Goal: Find specific page/section: Find specific page/section

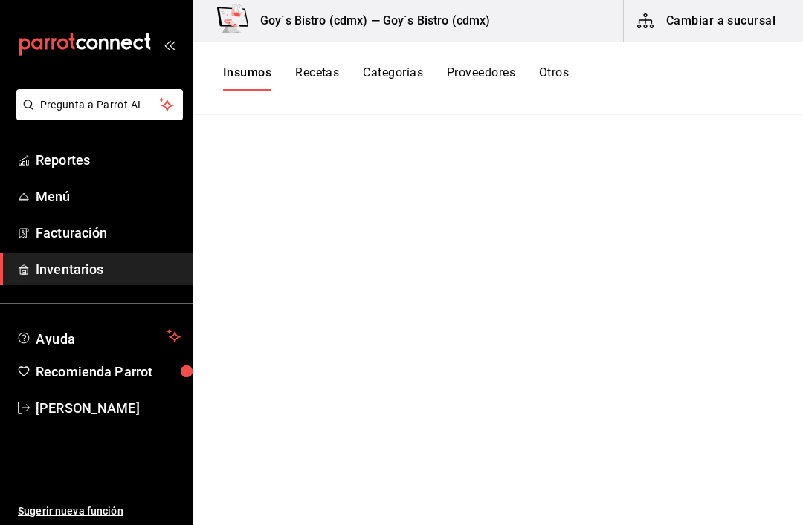
scroll to position [37, 0]
click at [117, 272] on span "Inventarios" at bounding box center [108, 269] width 145 height 20
click at [86, 247] on link "Facturación" at bounding box center [96, 233] width 192 height 32
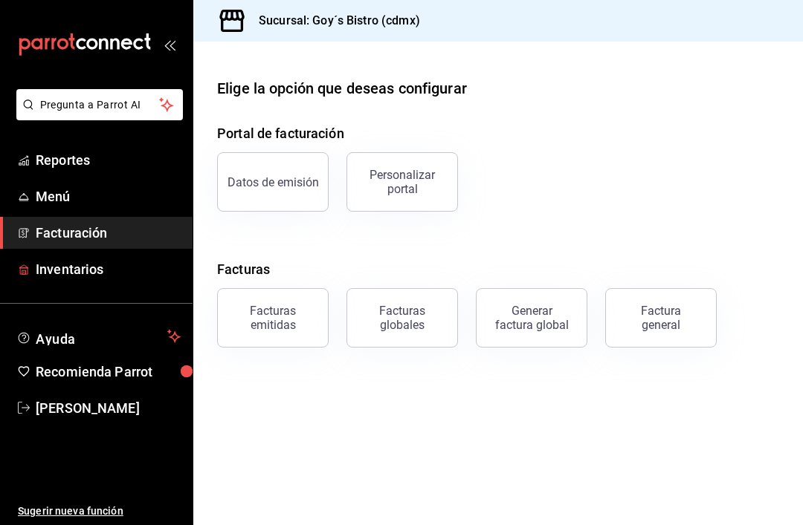
click at [51, 275] on span "Inventarios" at bounding box center [108, 269] width 145 height 20
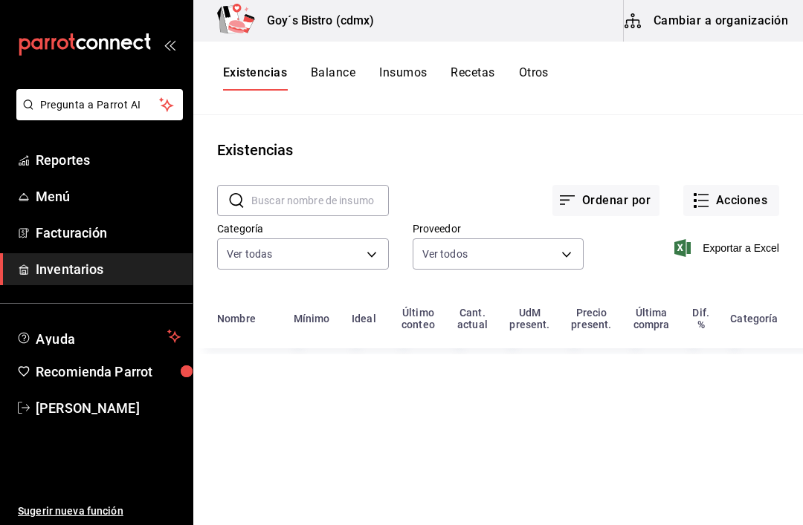
click at [737, 202] on button "Acciones" at bounding box center [731, 200] width 96 height 31
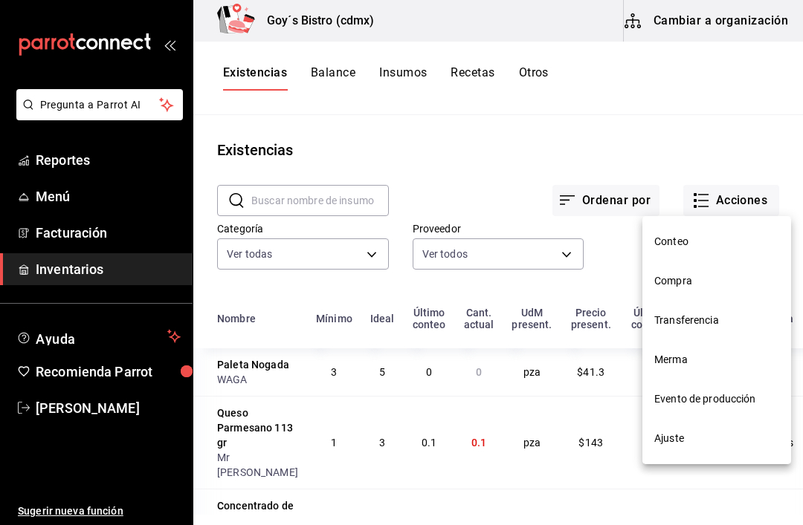
click at [548, 259] on div at bounding box center [401, 262] width 803 height 525
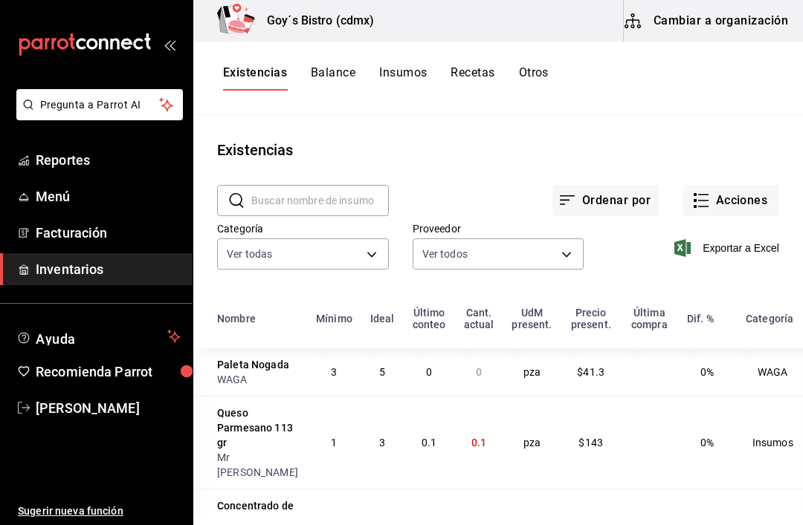
click at [343, 195] on div "Conteo Compra Transferencia Merma Evento de producción Ajuste" at bounding box center [401, 262] width 803 height 525
click at [327, 195] on input "text" at bounding box center [319, 201] width 137 height 30
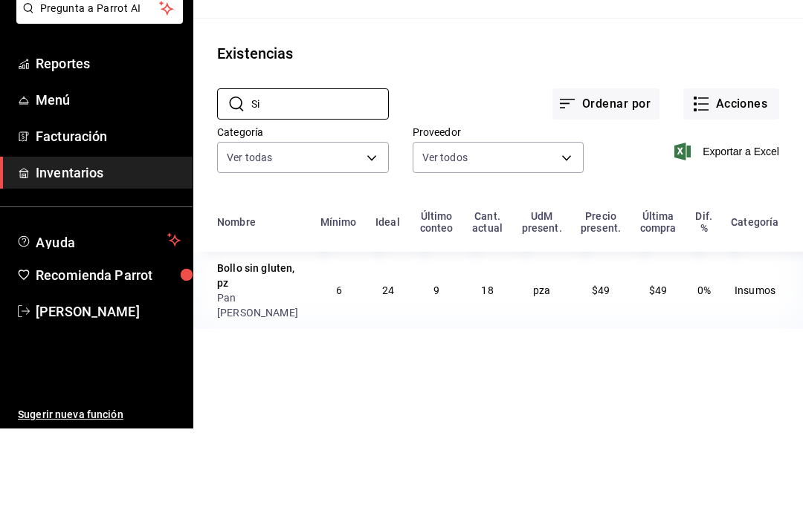
type input "S"
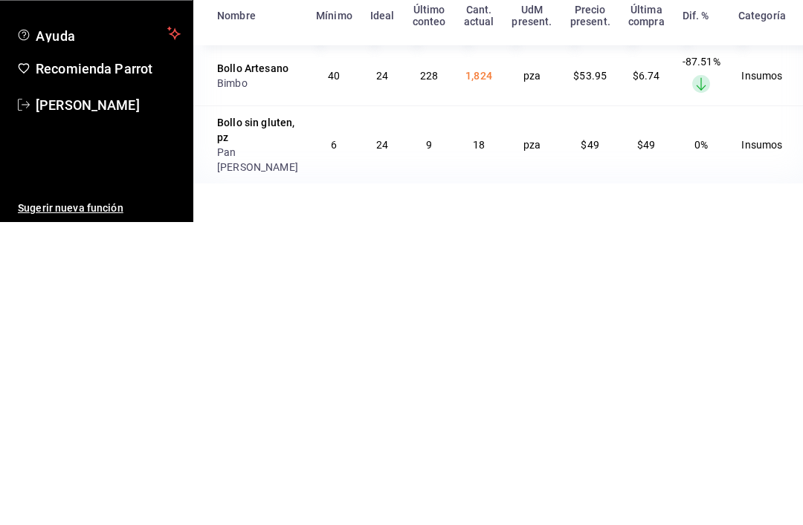
scroll to position [37, 0]
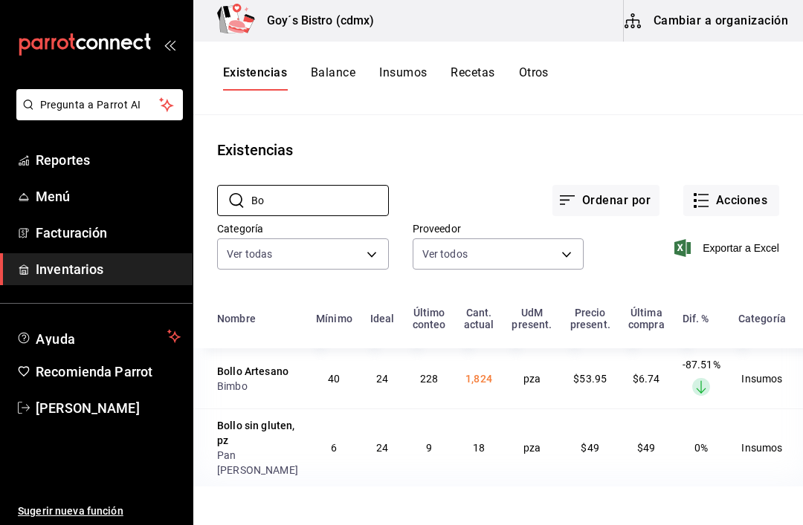
type input "B"
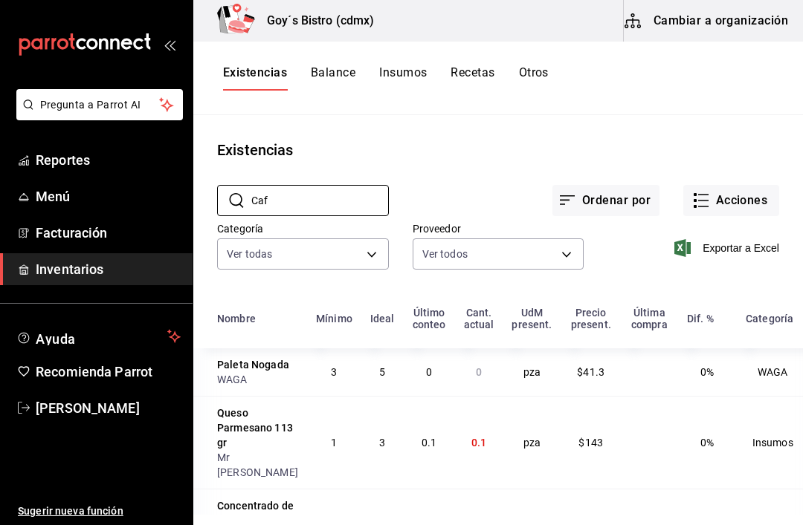
type input "Cafe"
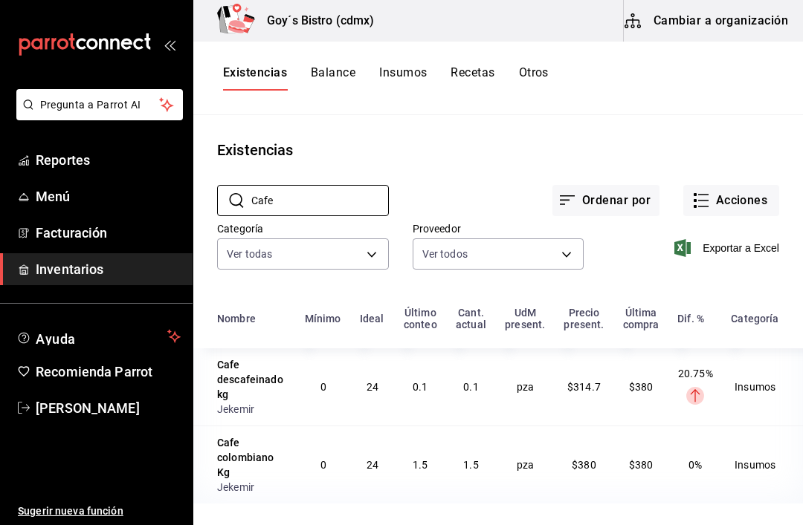
scroll to position [73, 0]
